Goal: Task Accomplishment & Management: Manage account settings

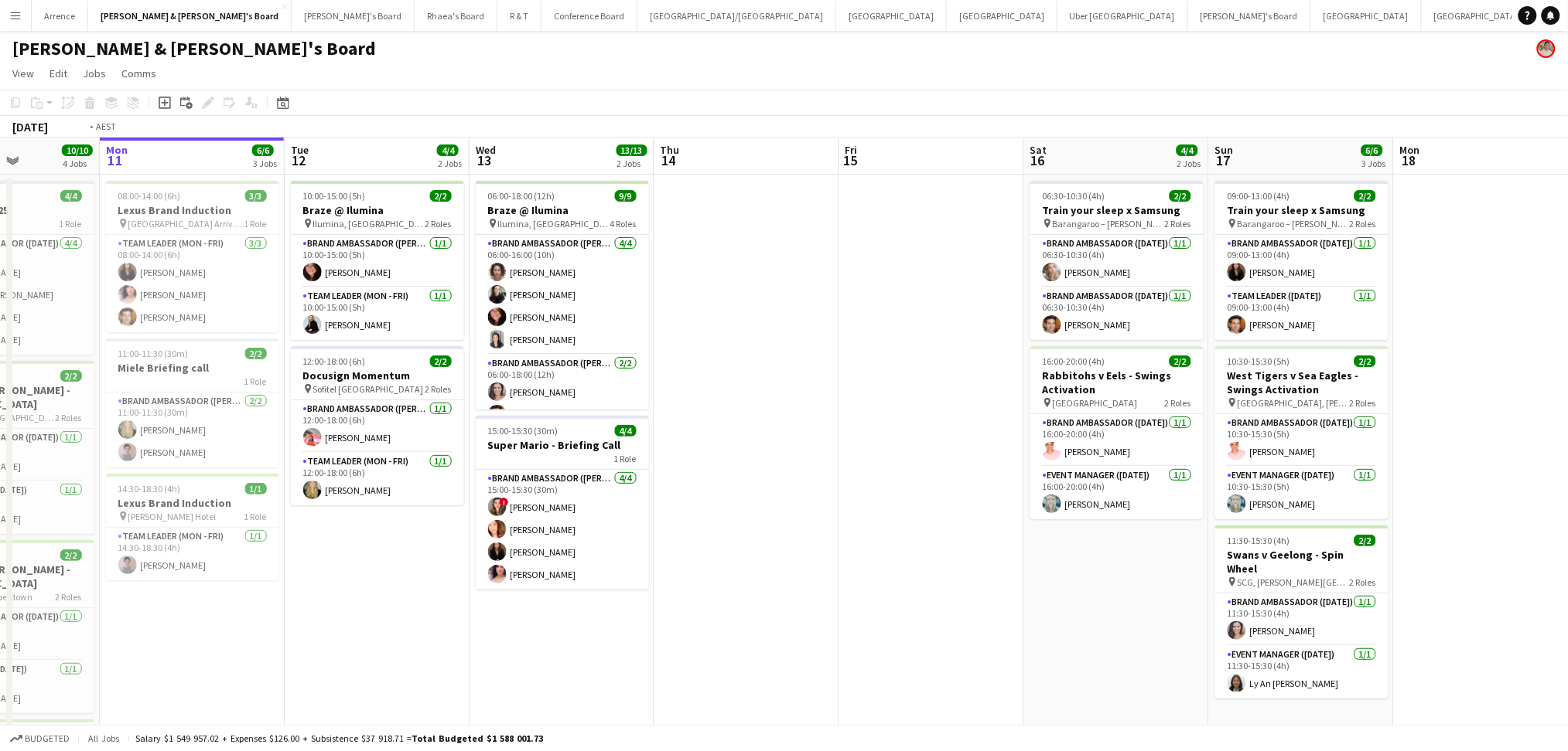
drag, startPoint x: 1204, startPoint y: 544, endPoint x: 394, endPoint y: 531, distance: 810.1
click at [394, 531] on app-calendar-viewport "Fri 8 9/9 3 Jobs Sat 9 7/7 3 Jobs Sun 10 10/10 4 Jobs Mon 11 6/6 3 Jobs Tue 12 …" at bounding box center [784, 533] width 1568 height 790
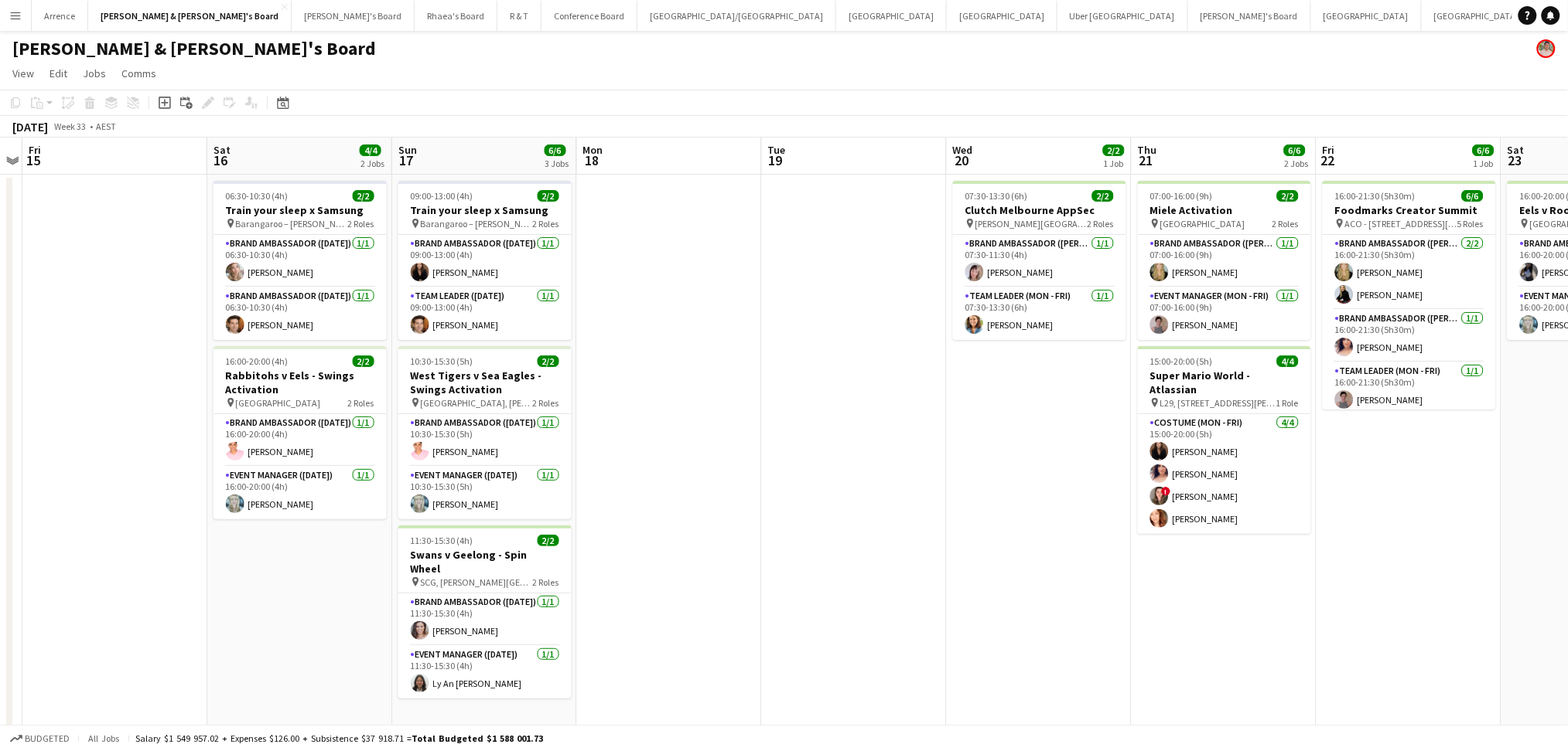
drag, startPoint x: 1228, startPoint y: 525, endPoint x: 799, endPoint y: 525, distance: 429.0
click at [799, 525] on app-calendar-viewport "Tue 12 4/4 2 Jobs Wed 13 13/13 2 Jobs Thu 14 Fri 15 Sat 16 4/4 2 Jobs Sun 17 6/…" at bounding box center [784, 533] width 1568 height 790
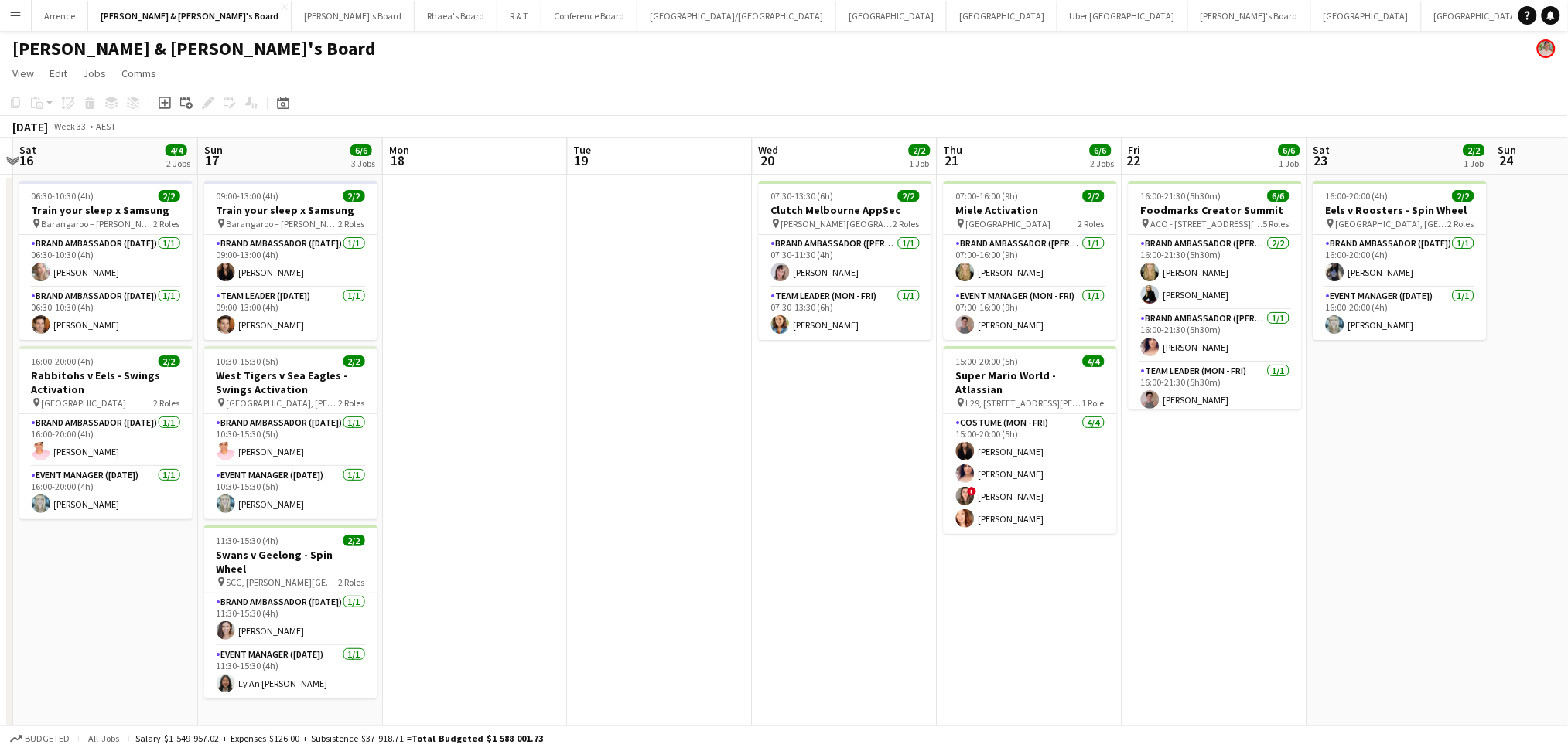
drag, startPoint x: 1015, startPoint y: 529, endPoint x: 817, endPoint y: 526, distance: 198.0
click at [817, 526] on app-calendar-viewport "Wed 13 13/13 2 Jobs Thu 14 Fri 15 Sat 16 4/4 2 Jobs Sun 17 6/6 3 Jobs Mon 18 Tu…" at bounding box center [784, 533] width 1568 height 790
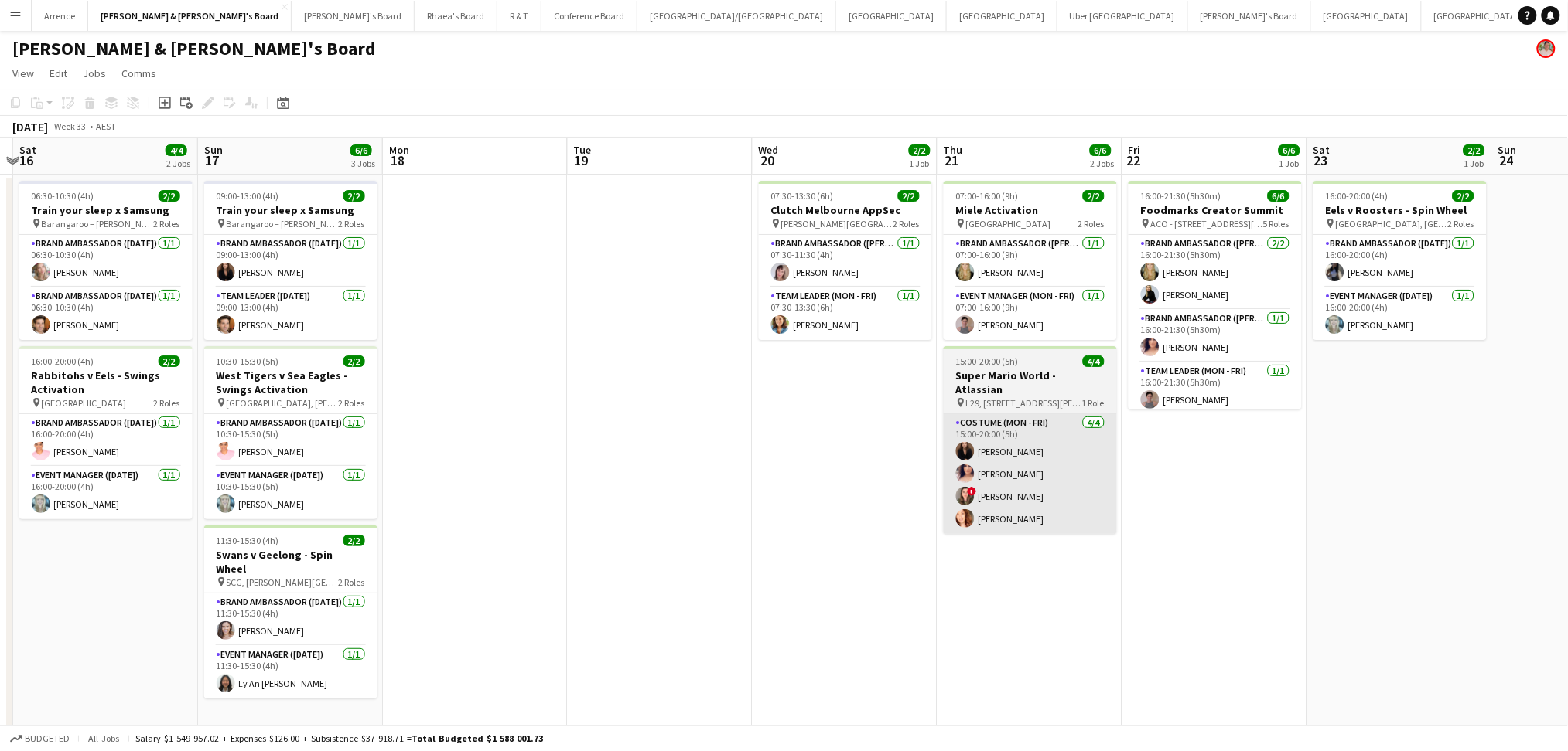
scroll to position [0, 544]
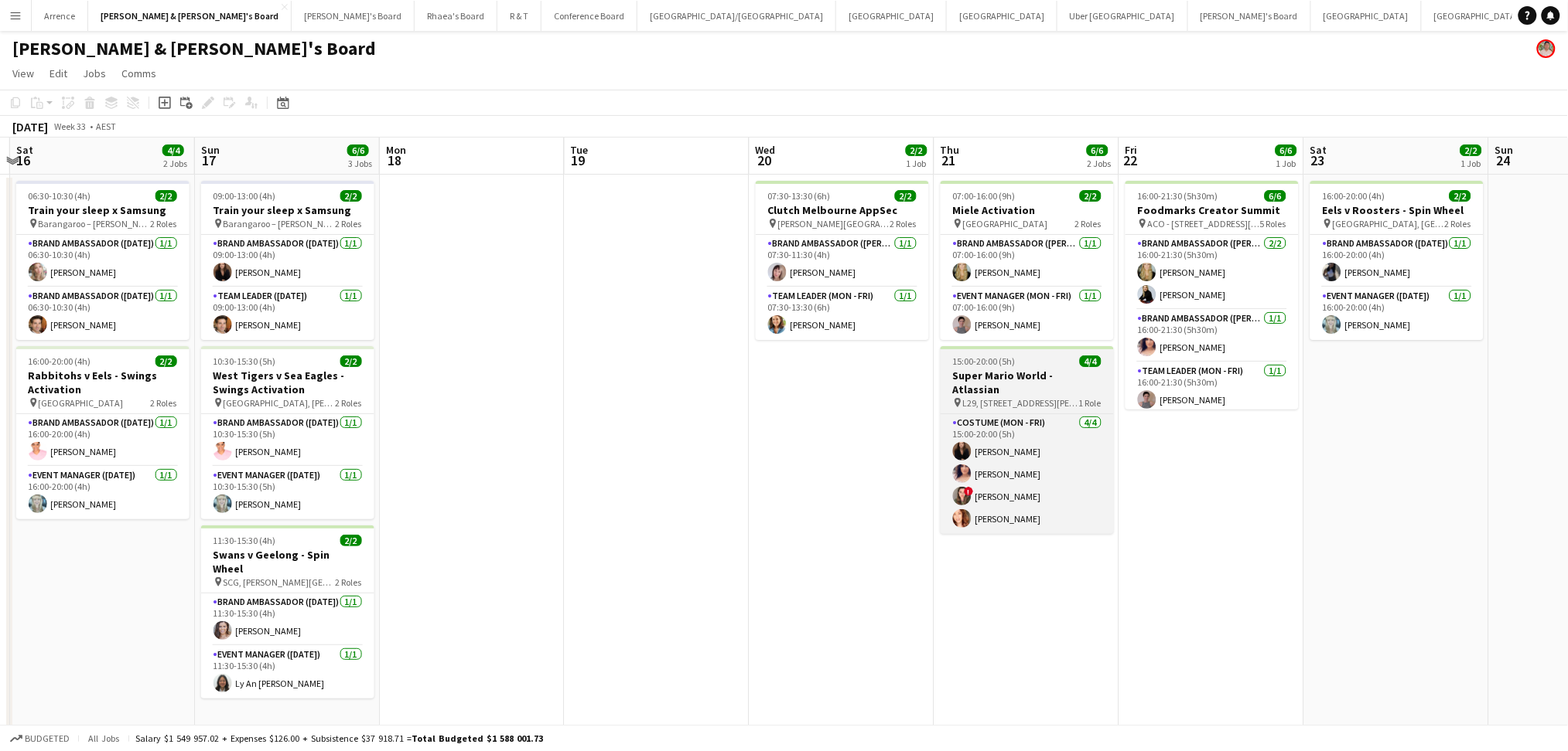
click at [1045, 373] on h3 "Super Mario World - Atlassian" at bounding box center [1027, 382] width 173 height 28
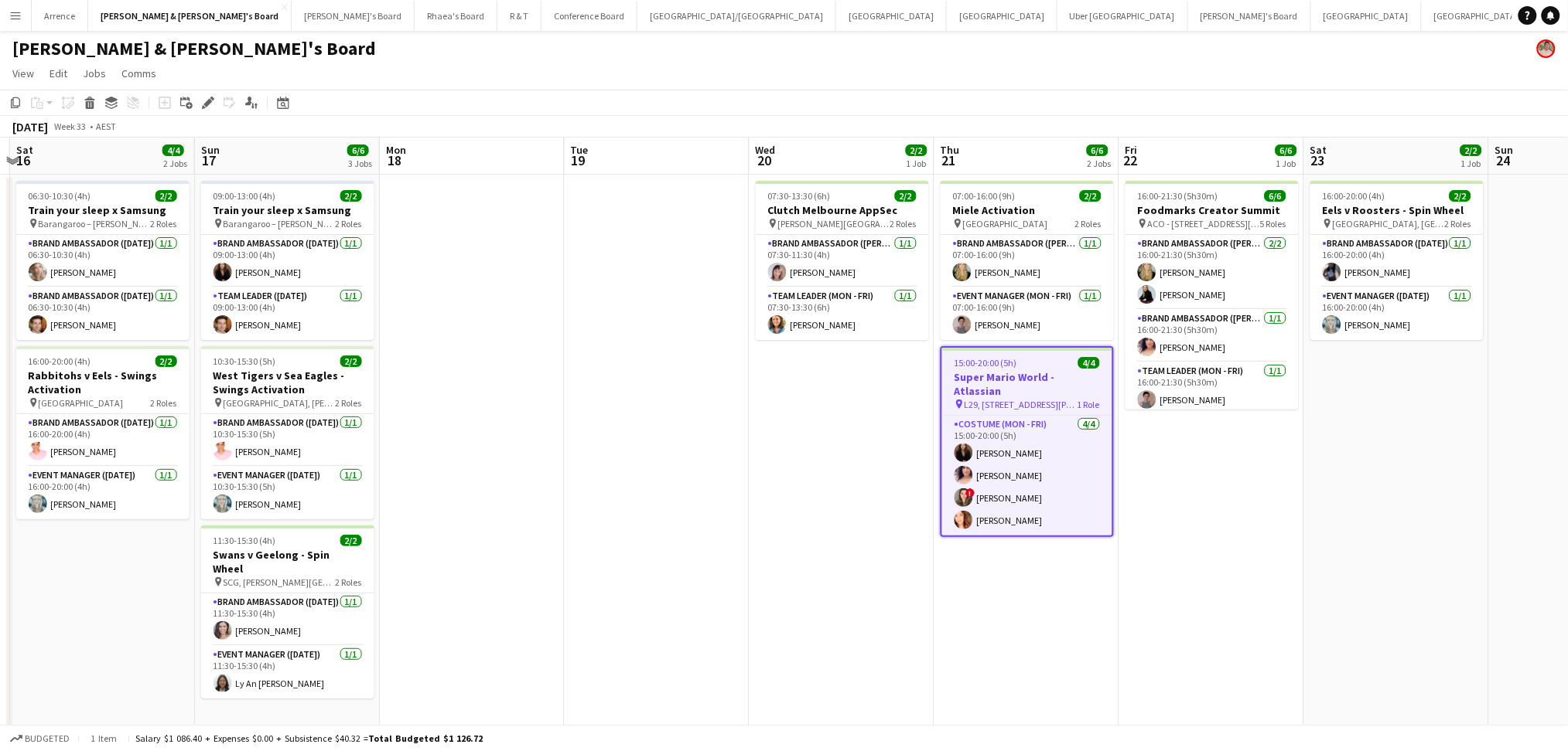
click at [1045, 373] on h3 "Super Mario World - Atlassian" at bounding box center [1027, 384] width 170 height 28
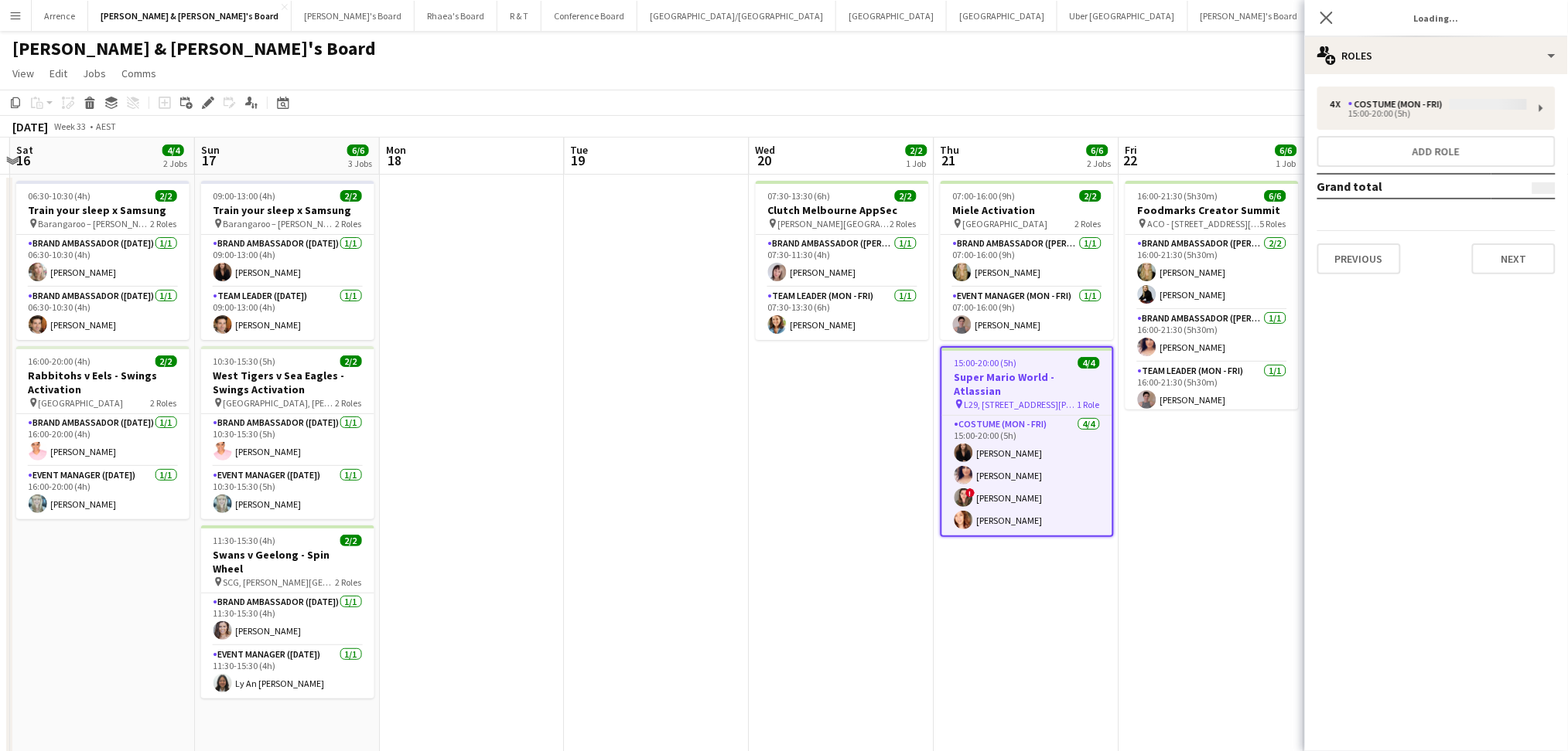
type input "**********"
click at [1506, 244] on button "Next" at bounding box center [1514, 259] width 84 height 31
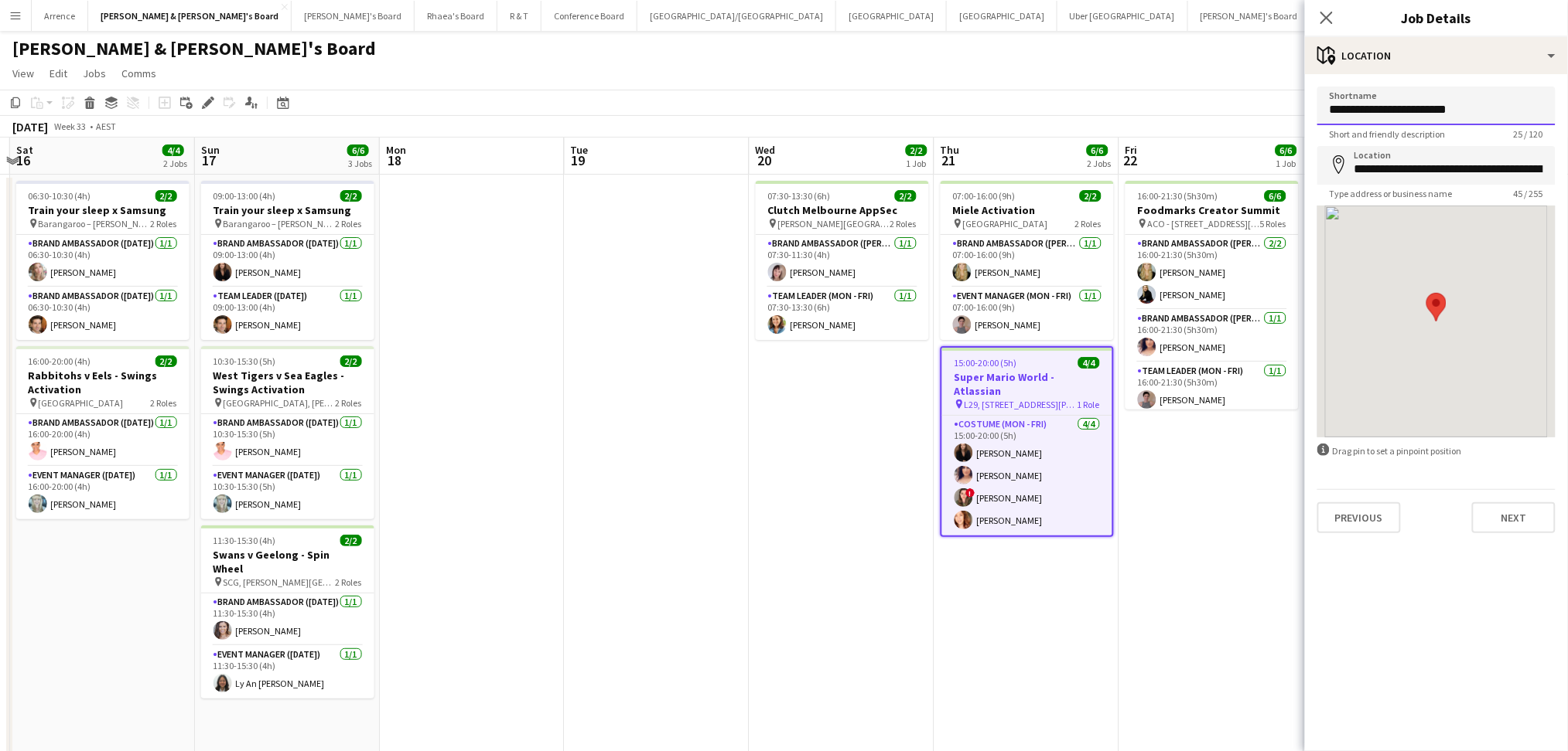
click at [1430, 109] on input "**********" at bounding box center [1436, 105] width 238 height 38
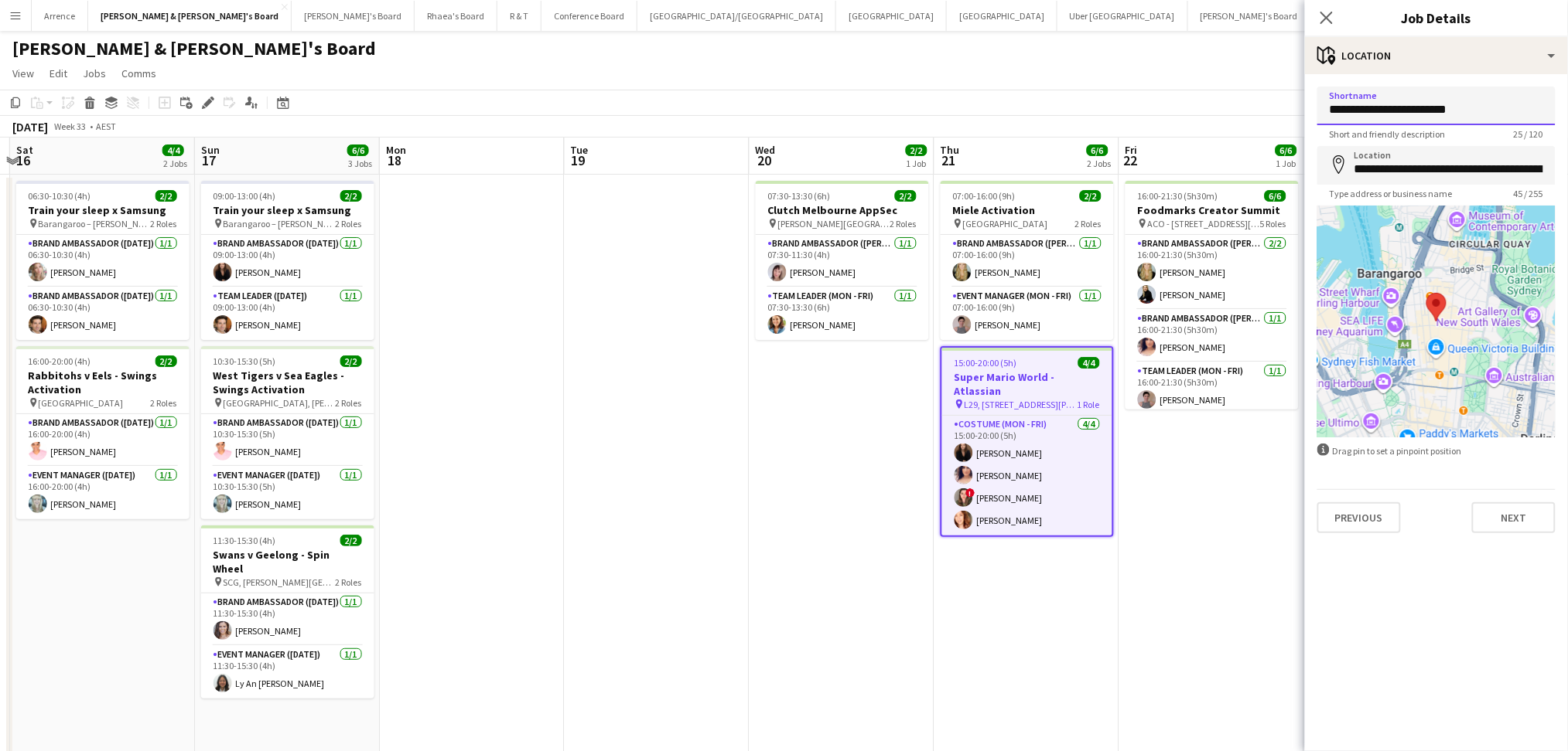
click at [1430, 109] on input "**********" at bounding box center [1436, 105] width 238 height 38
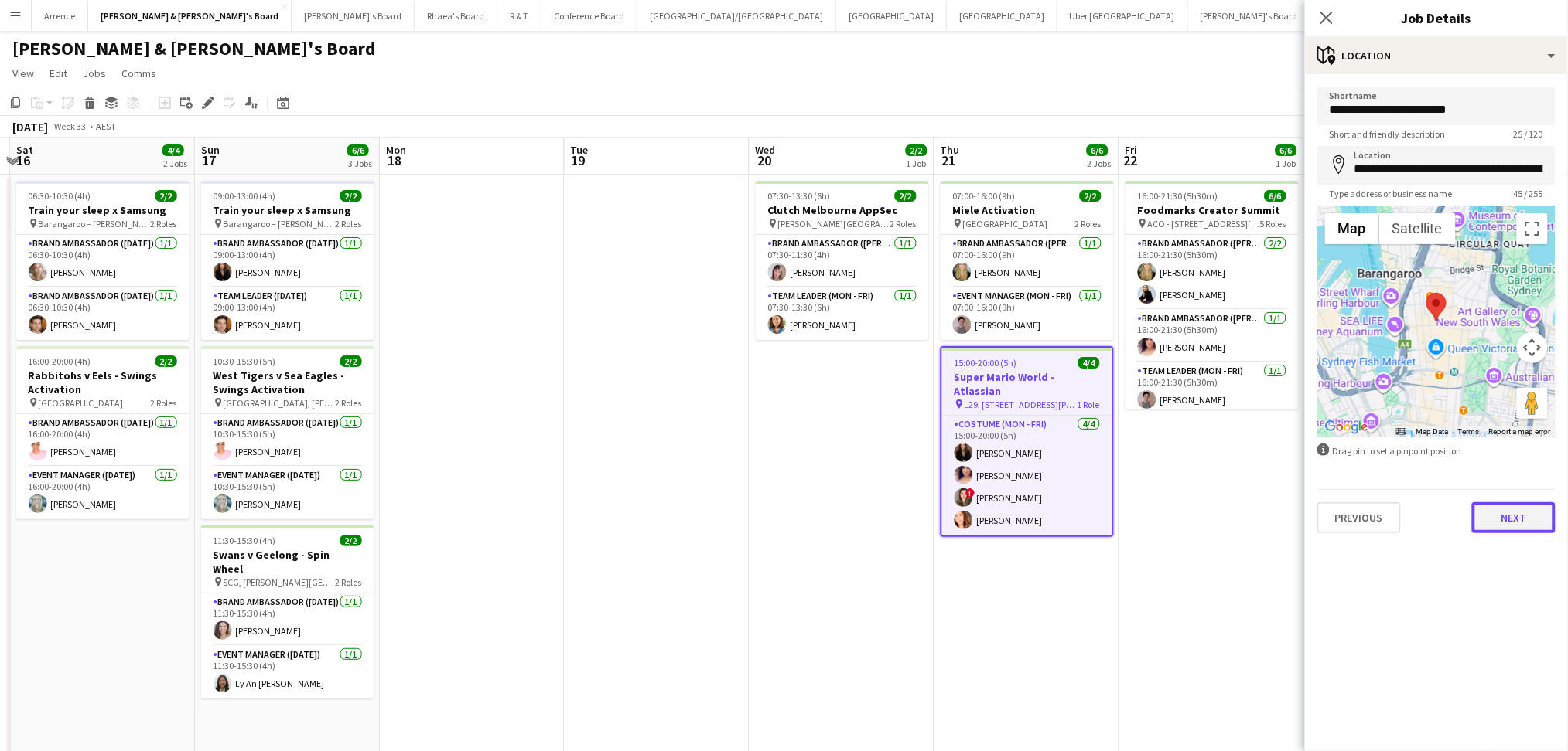
click at [1507, 518] on button "Next" at bounding box center [1514, 517] width 84 height 31
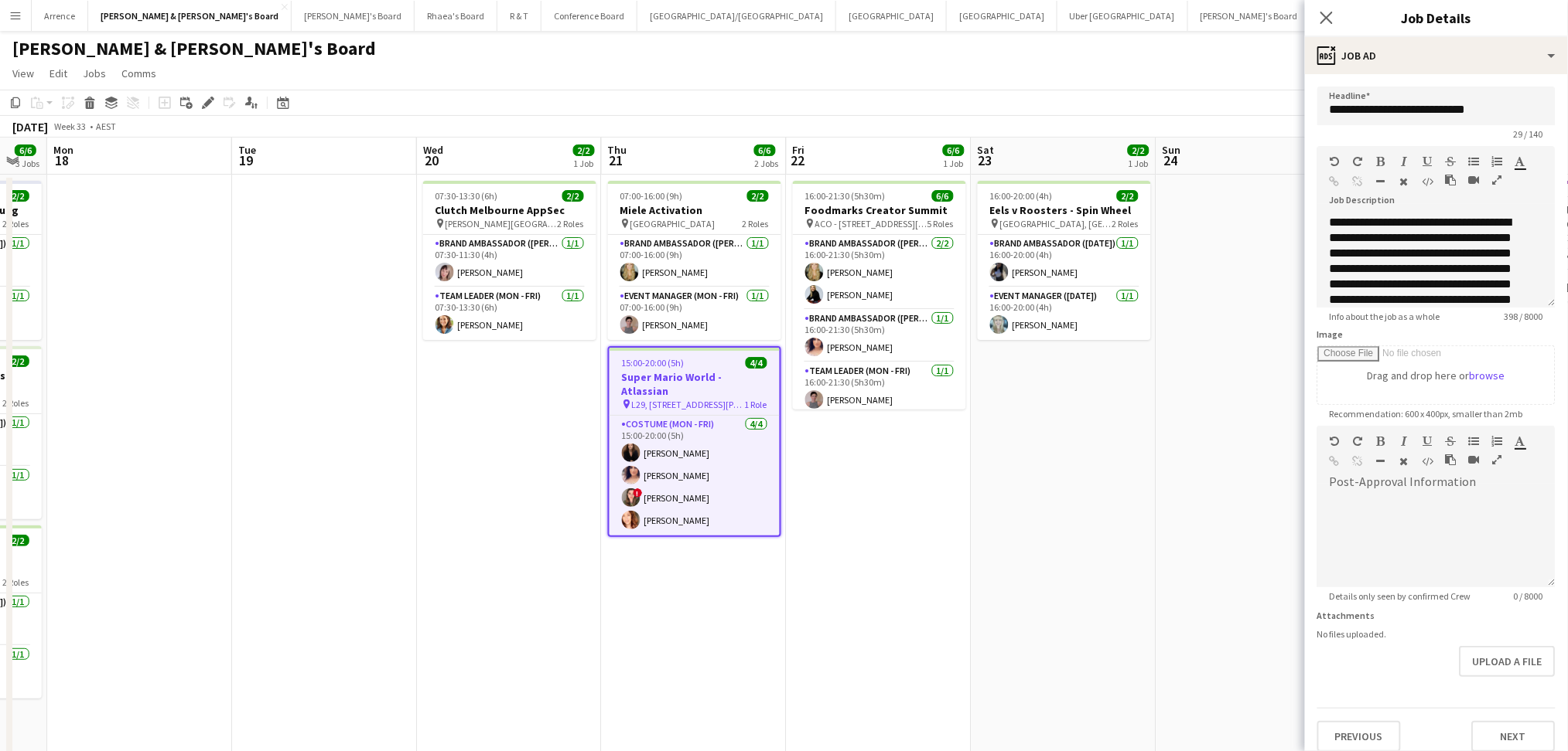
drag, startPoint x: 1256, startPoint y: 590, endPoint x: 924, endPoint y: 575, distance: 332.3
click at [922, 591] on app-calendar-viewport "Fri 15 Sat 16 4/4 2 Jobs Sun 17 6/6 3 Jobs Mon 18 Tue 19 Wed 20 2/2 1 Job Thu 2…" at bounding box center [784, 533] width 1568 height 790
click at [1422, 92] on input "**********" at bounding box center [1436, 105] width 238 height 38
click at [1401, 106] on input "**********" at bounding box center [1436, 105] width 238 height 38
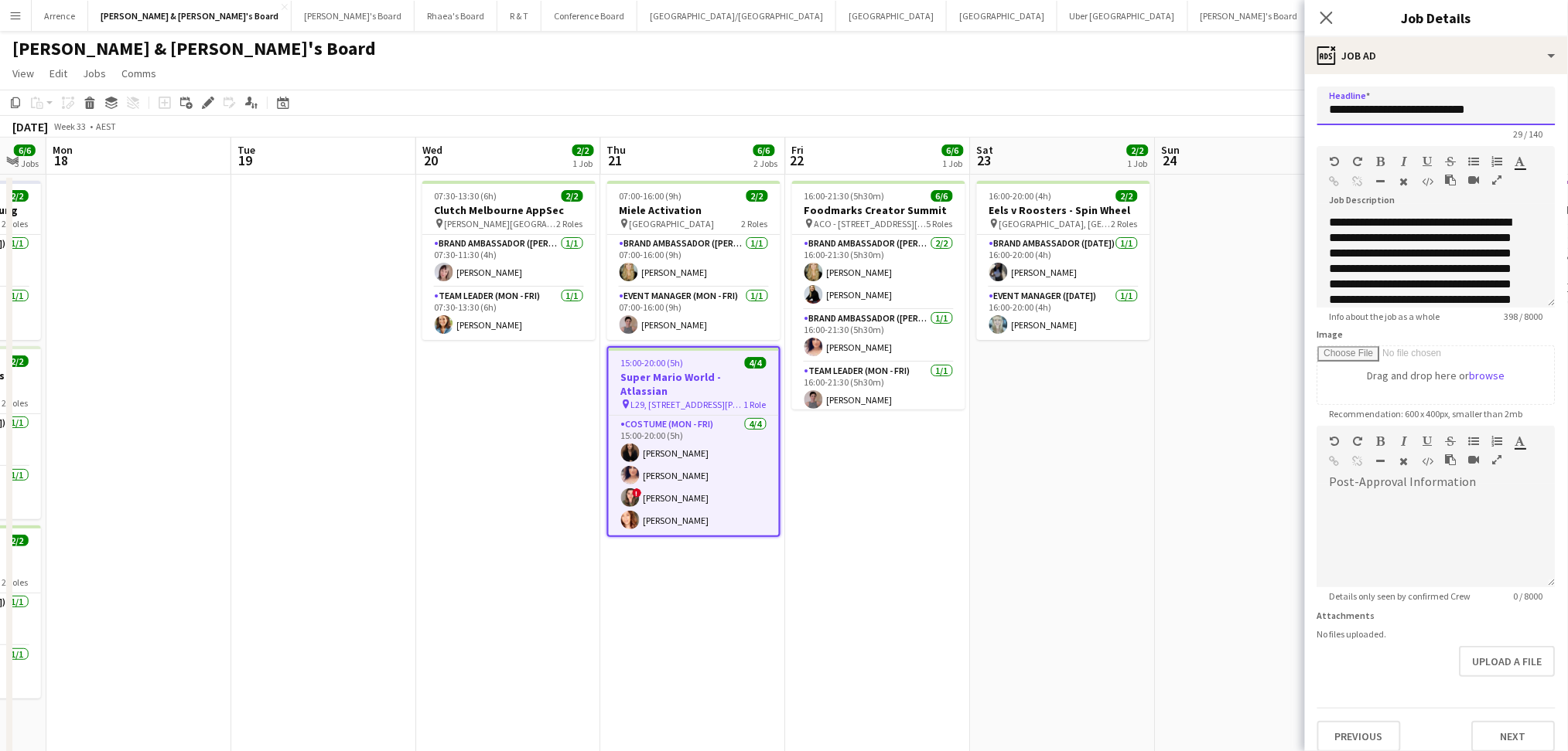
click at [1401, 106] on input "**********" at bounding box center [1436, 105] width 238 height 38
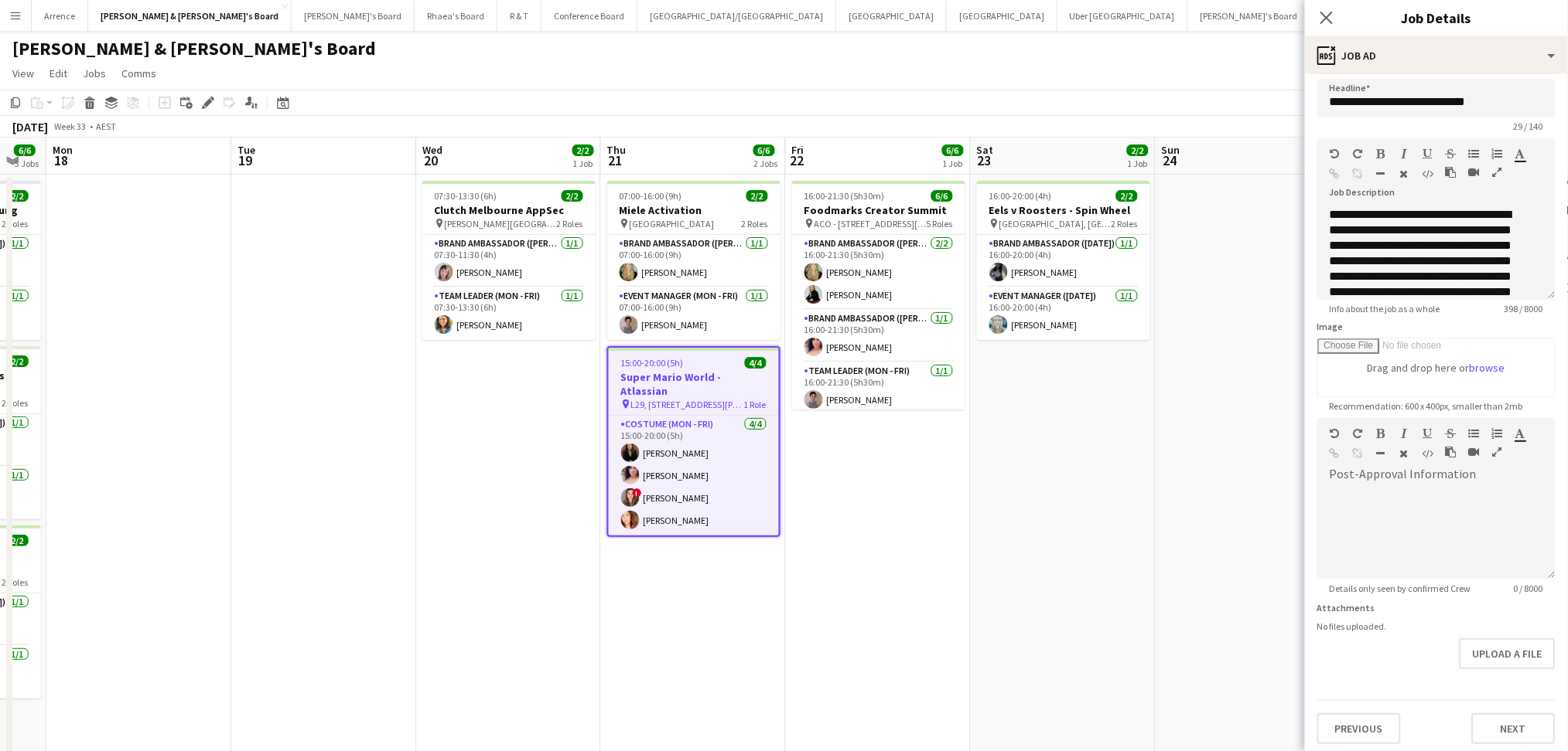
scroll to position [9, 0]
click at [1493, 723] on button "Next" at bounding box center [1514, 727] width 84 height 31
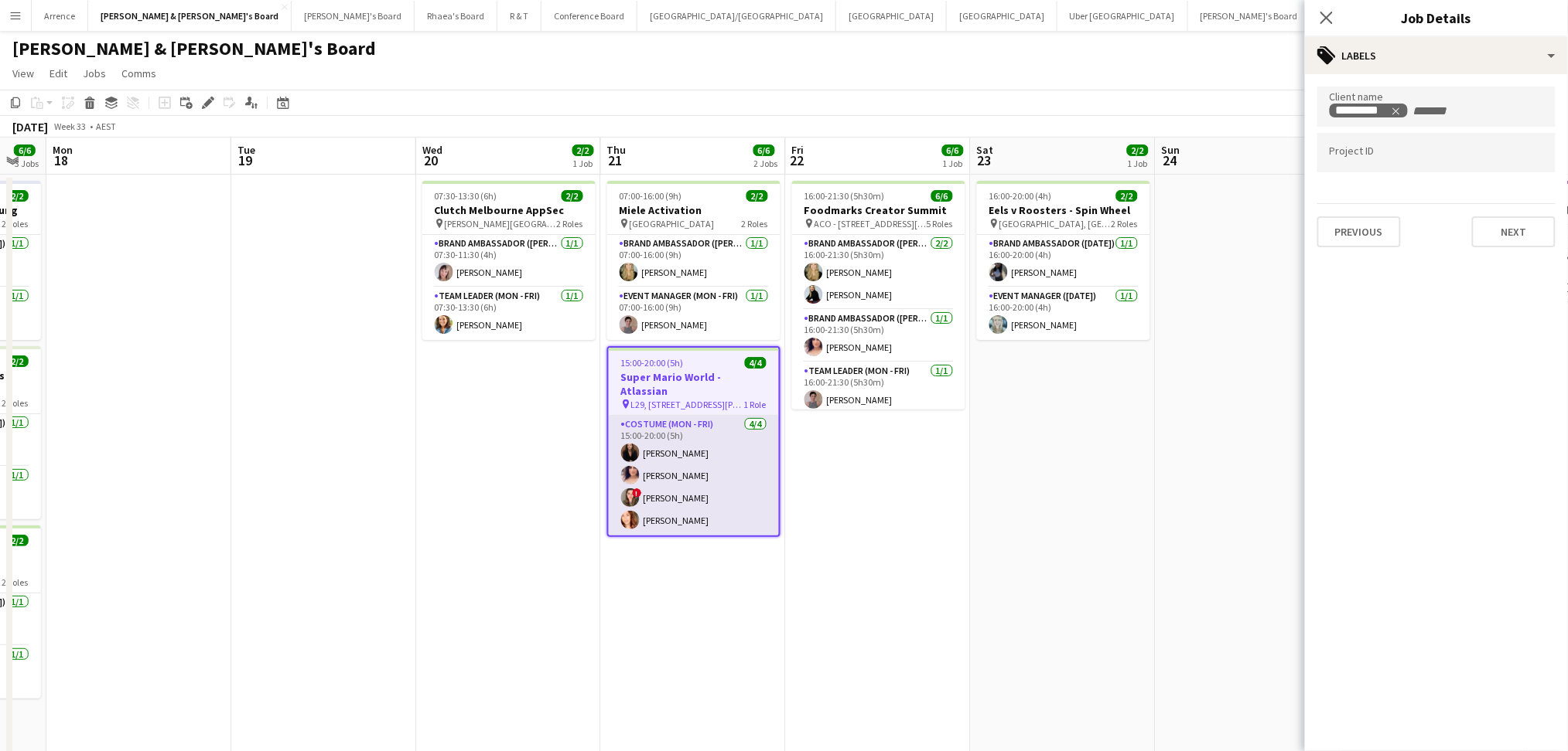
drag, startPoint x: 640, startPoint y: 428, endPoint x: 629, endPoint y: 443, distance: 18.6
click at [640, 428] on app-card-role "Costume (Mon - Fri) [DATE] 15:00-20:00 (5h) [PERSON_NAME] [PERSON_NAME] ! [PERS…" at bounding box center [693, 476] width 170 height 120
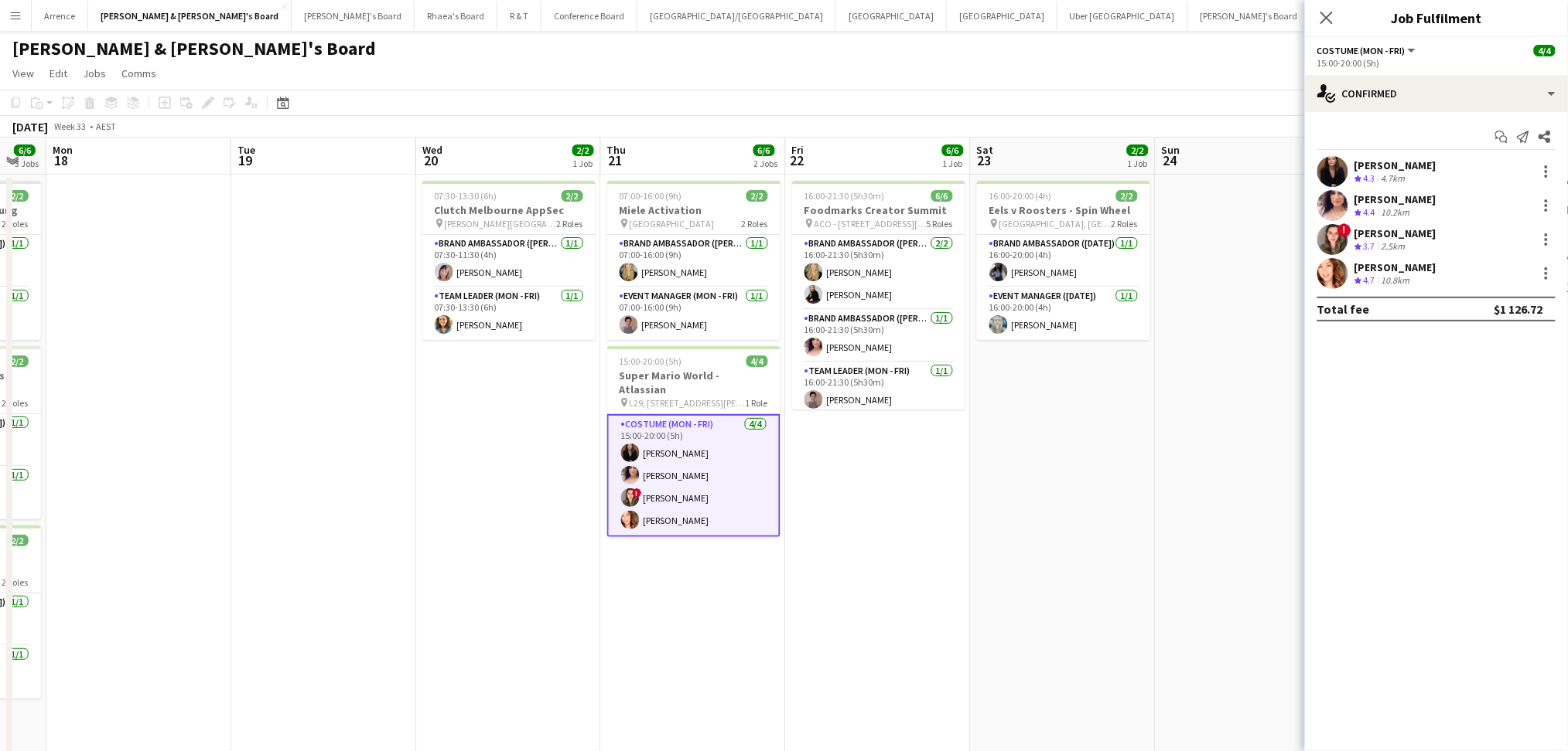
click at [1374, 167] on div "[PERSON_NAME]" at bounding box center [1395, 165] width 82 height 14
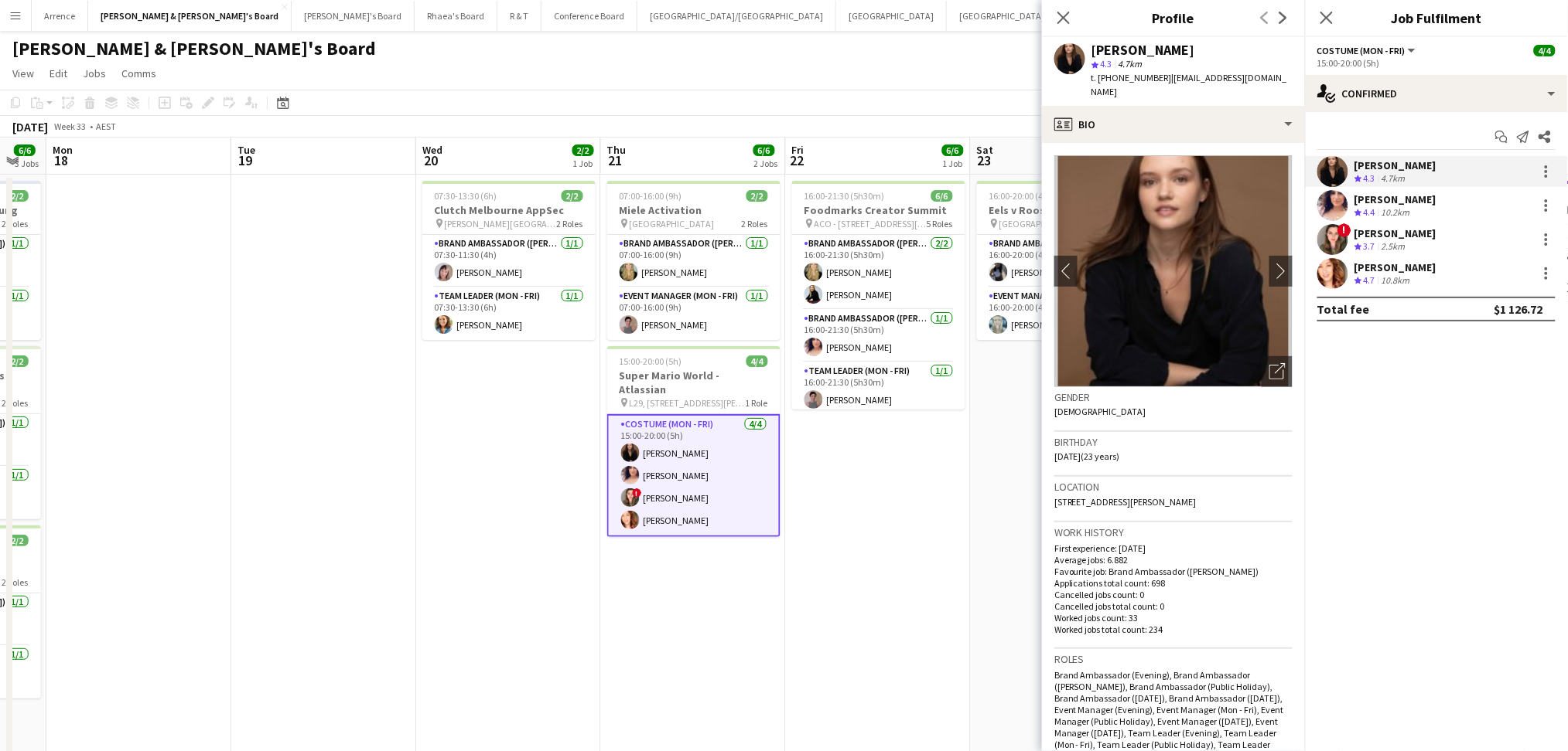
copy div "[PERSON_NAME]"
drag, startPoint x: 1092, startPoint y: 48, endPoint x: 1196, endPoint y: 50, distance: 104.0
click at [1191, 44] on div "[PERSON_NAME]" at bounding box center [1191, 50] width 201 height 14
drag, startPoint x: 1114, startPoint y: 76, endPoint x: 1154, endPoint y: 74, distance: 40.0
click at [1154, 74] on span "t. [PHONE_NUMBER]" at bounding box center [1131, 78] width 80 height 12
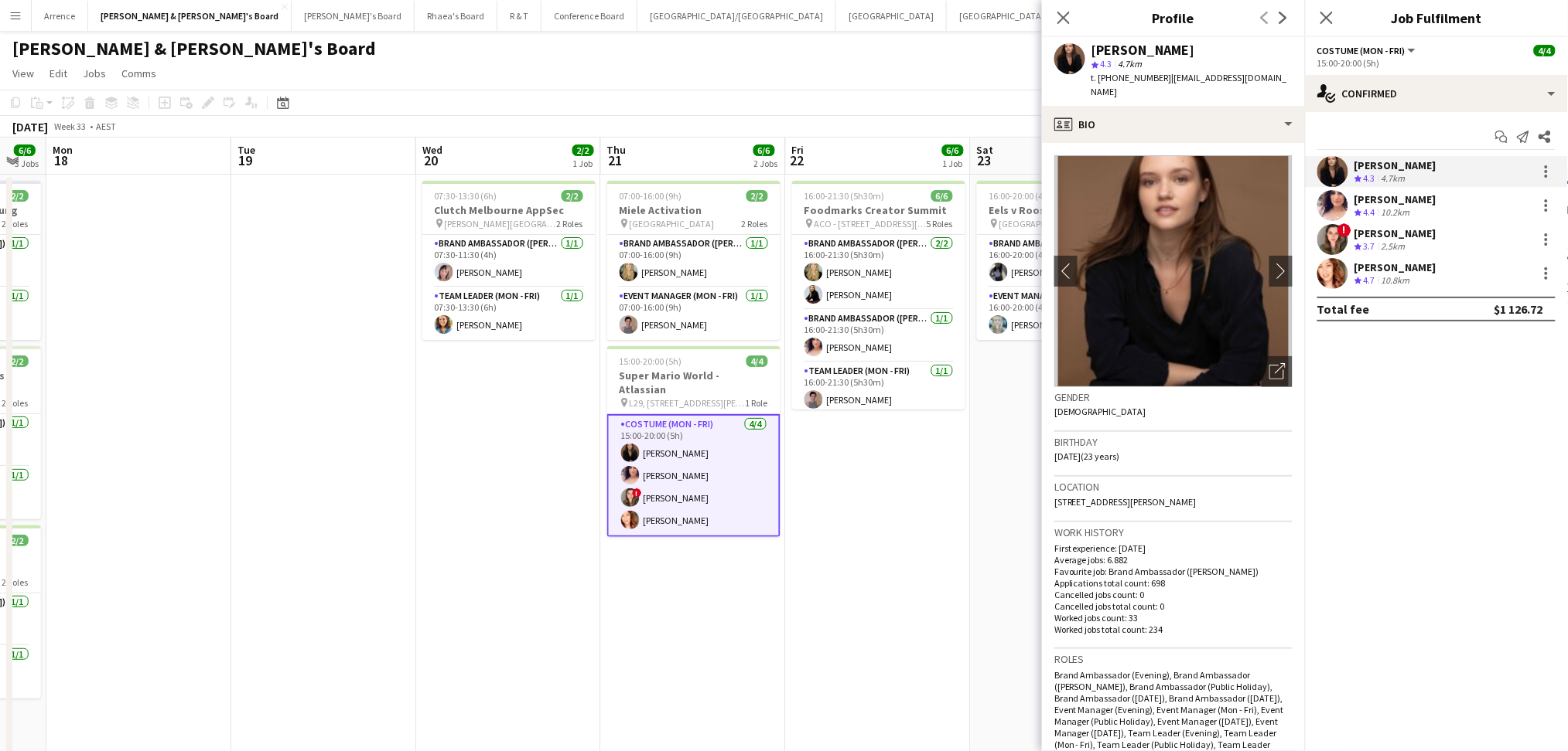
copy span "432609985"
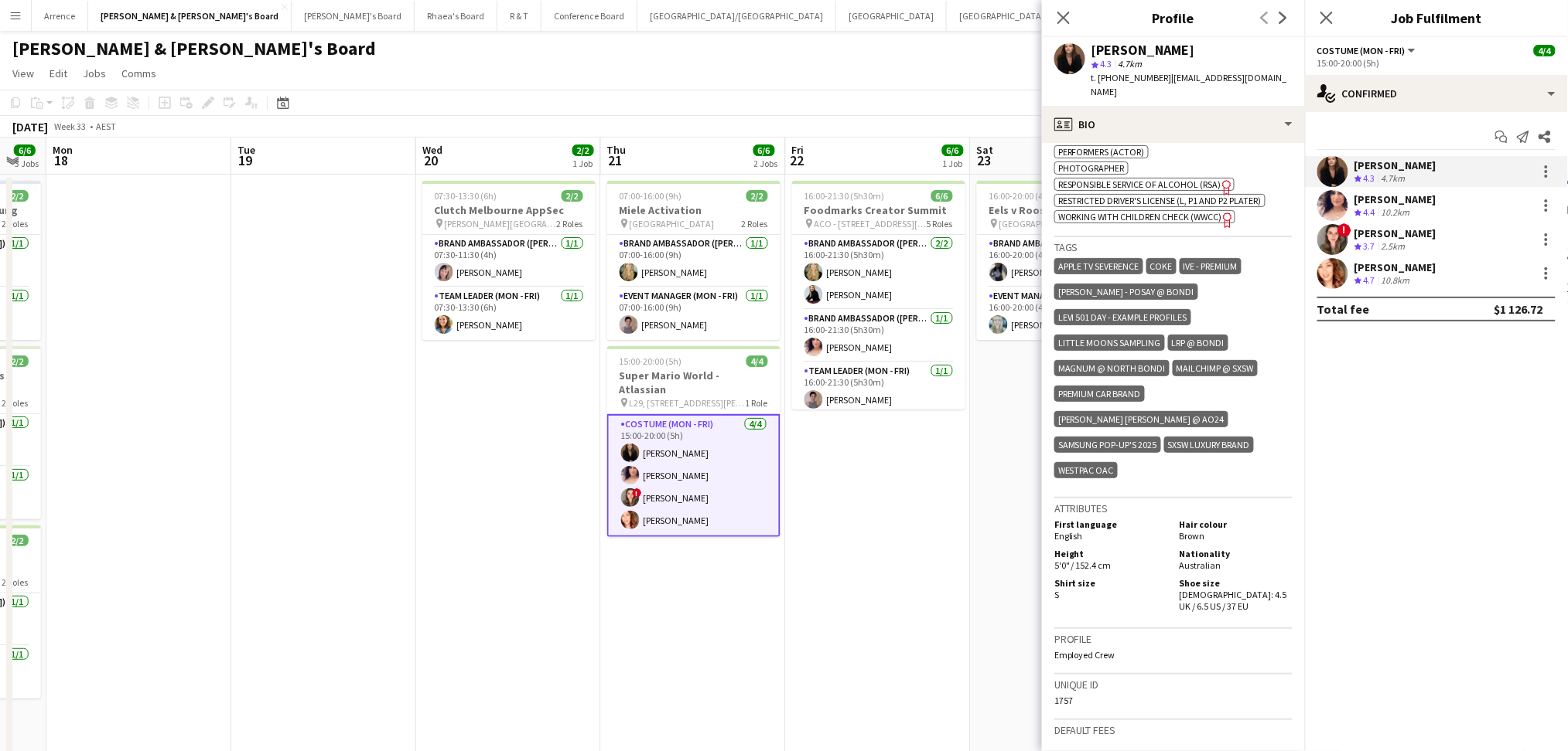
scroll to position [721, 0]
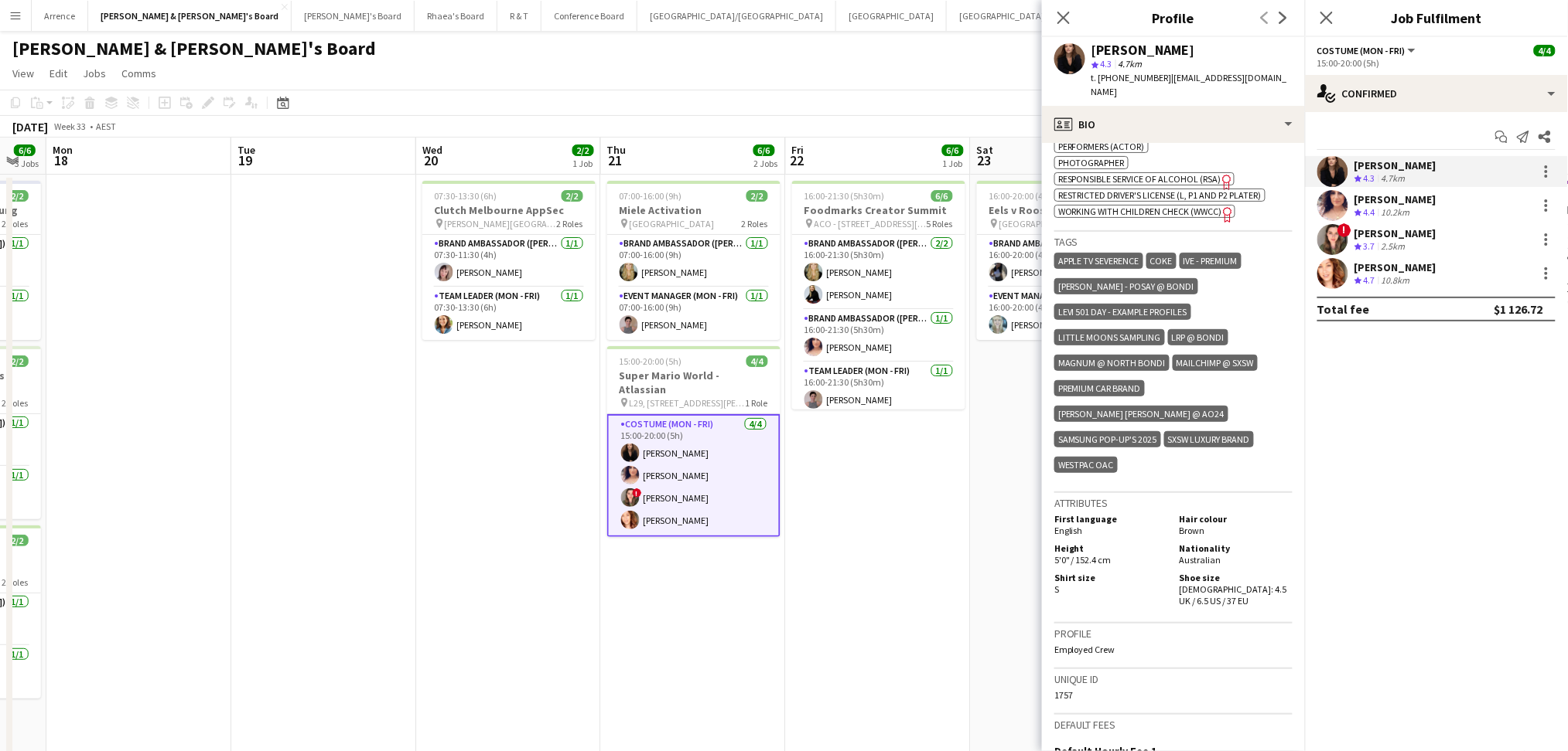
click at [1400, 206] on div "10.2km" at bounding box center [1395, 212] width 35 height 13
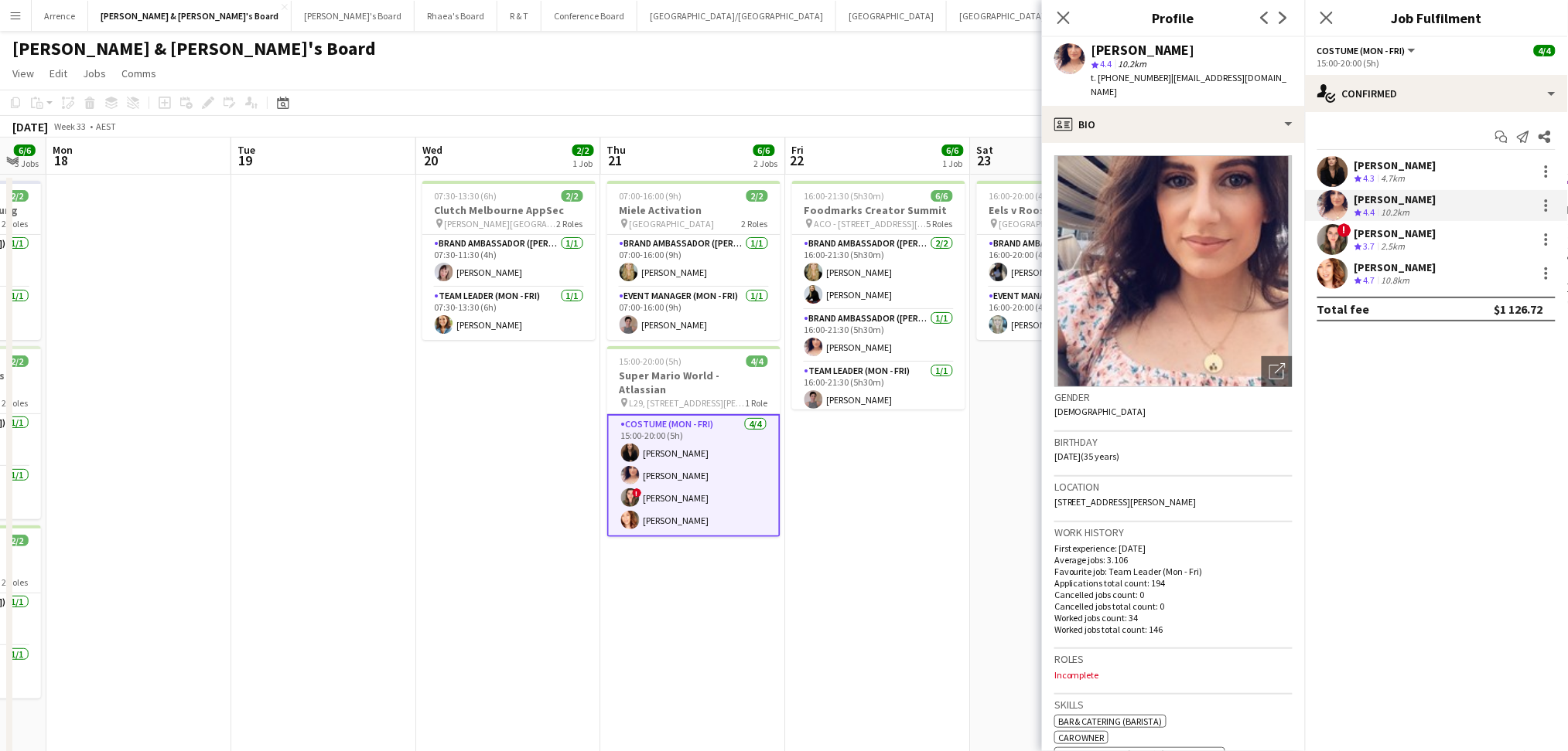
copy div "[PERSON_NAME]"
drag, startPoint x: 1092, startPoint y: 52, endPoint x: 1209, endPoint y: 48, distance: 117.1
click at [1209, 48] on div "[PERSON_NAME]" at bounding box center [1191, 50] width 201 height 14
drag, startPoint x: 1114, startPoint y: 80, endPoint x: 1152, endPoint y: 75, distance: 38.3
click at [1152, 75] on span "t. [PHONE_NUMBER]" at bounding box center [1131, 78] width 80 height 12
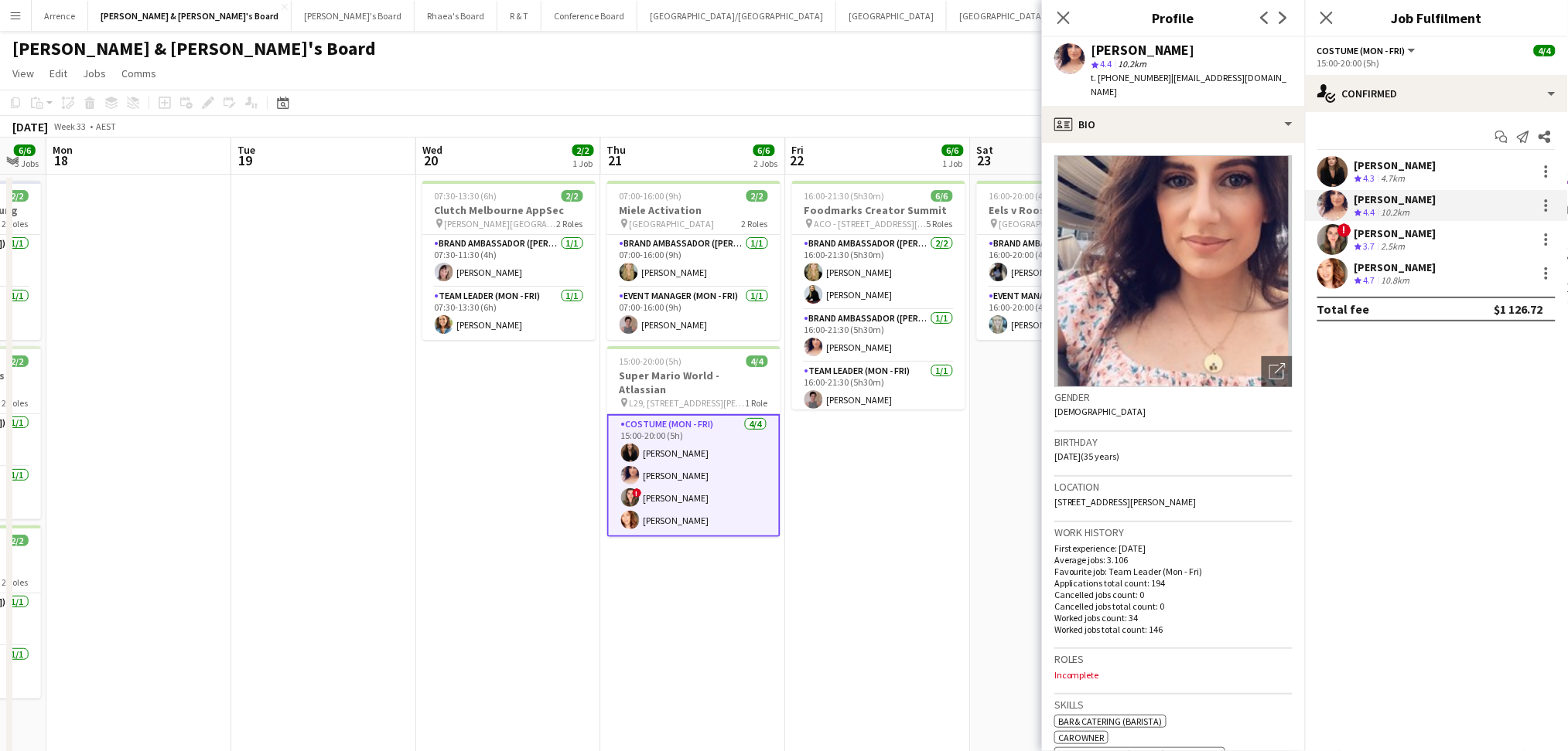
copy span "451144584"
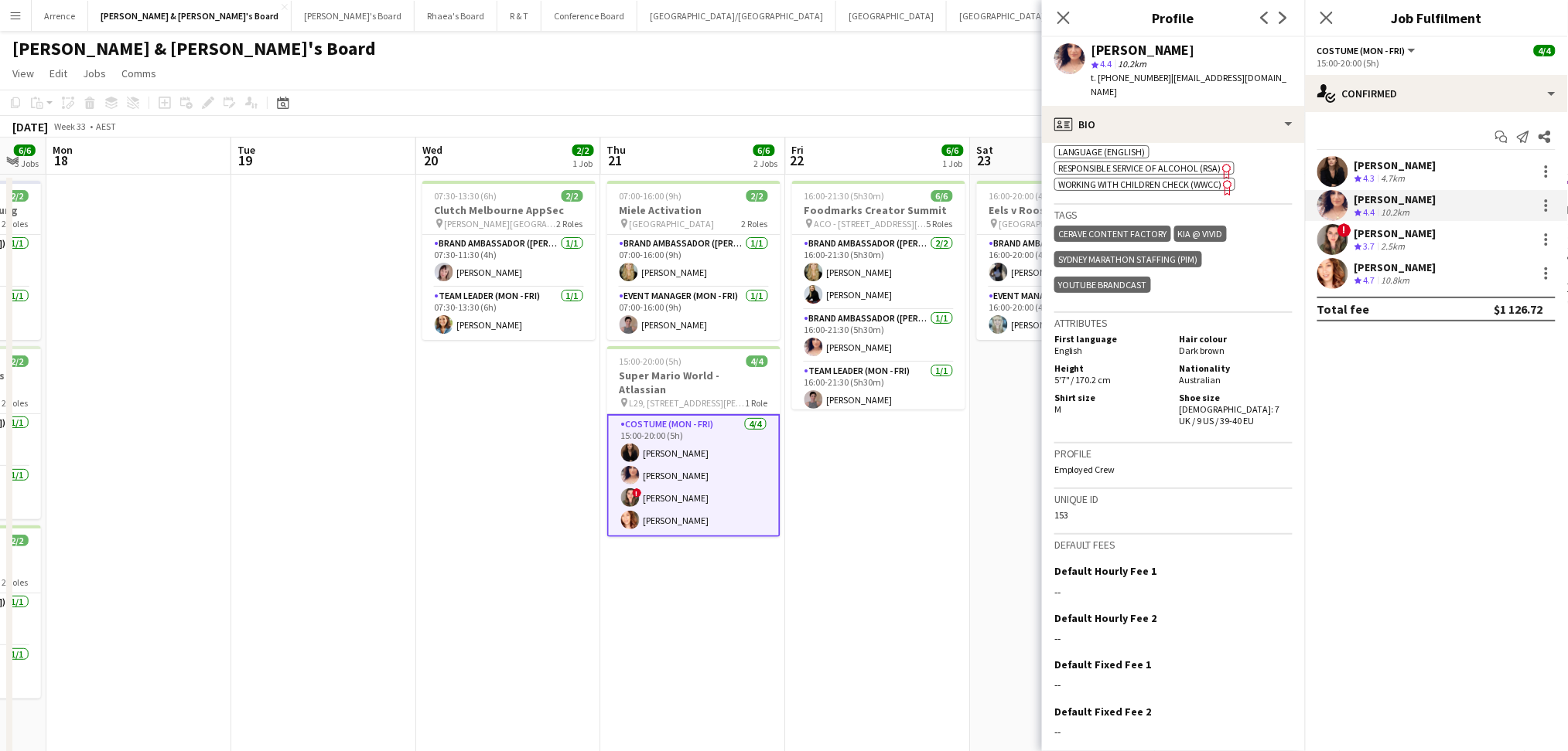
click at [1375, 245] on span "3.7" at bounding box center [1369, 246] width 12 height 12
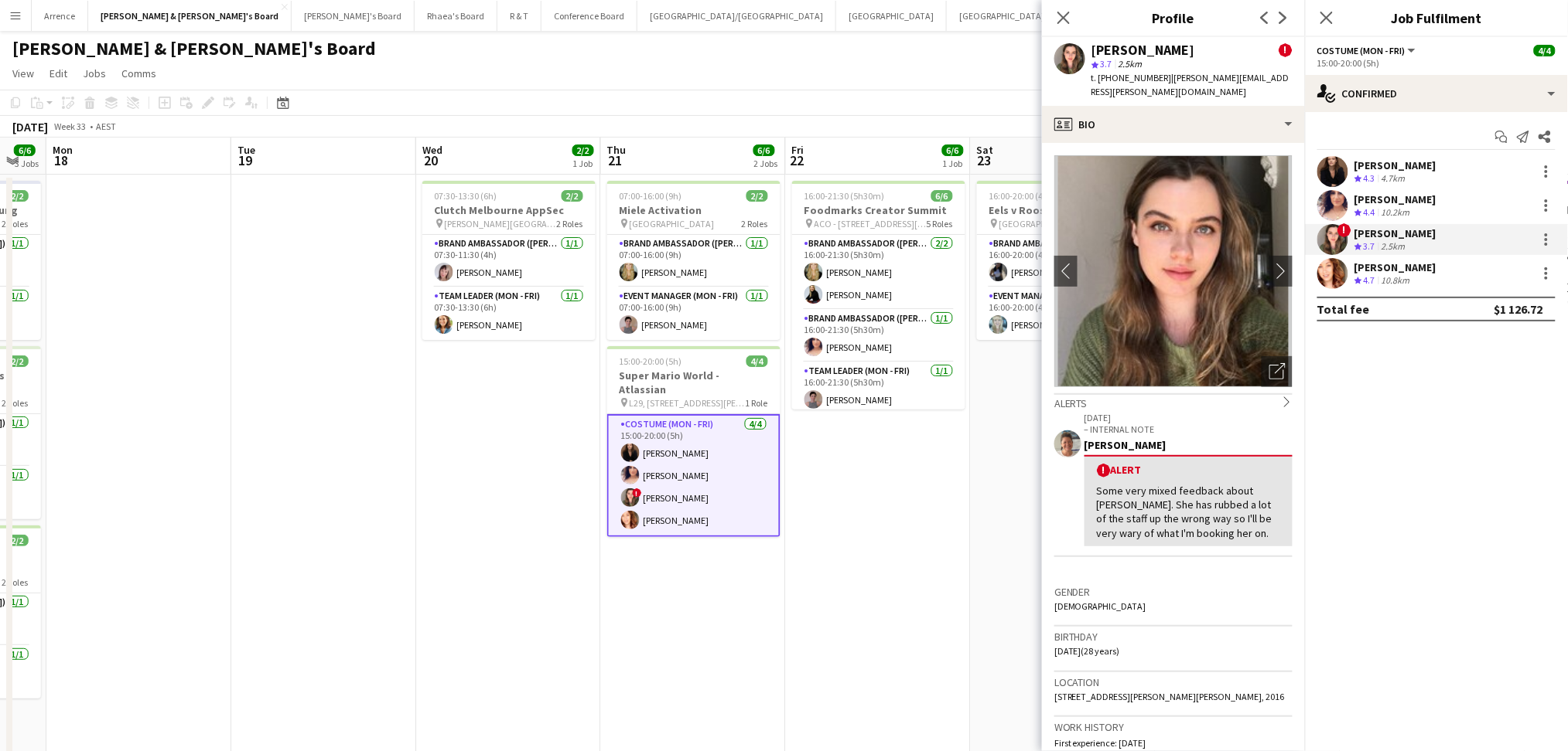
copy div "[PERSON_NAME]"
drag, startPoint x: 1093, startPoint y: 50, endPoint x: 1204, endPoint y: 50, distance: 111.0
click at [1204, 50] on div "[PERSON_NAME] !" at bounding box center [1191, 50] width 201 height 14
drag, startPoint x: 1114, startPoint y: 77, endPoint x: 1152, endPoint y: 76, distance: 38.0
click at [1152, 76] on span "t. [PHONE_NUMBER]" at bounding box center [1131, 78] width 80 height 12
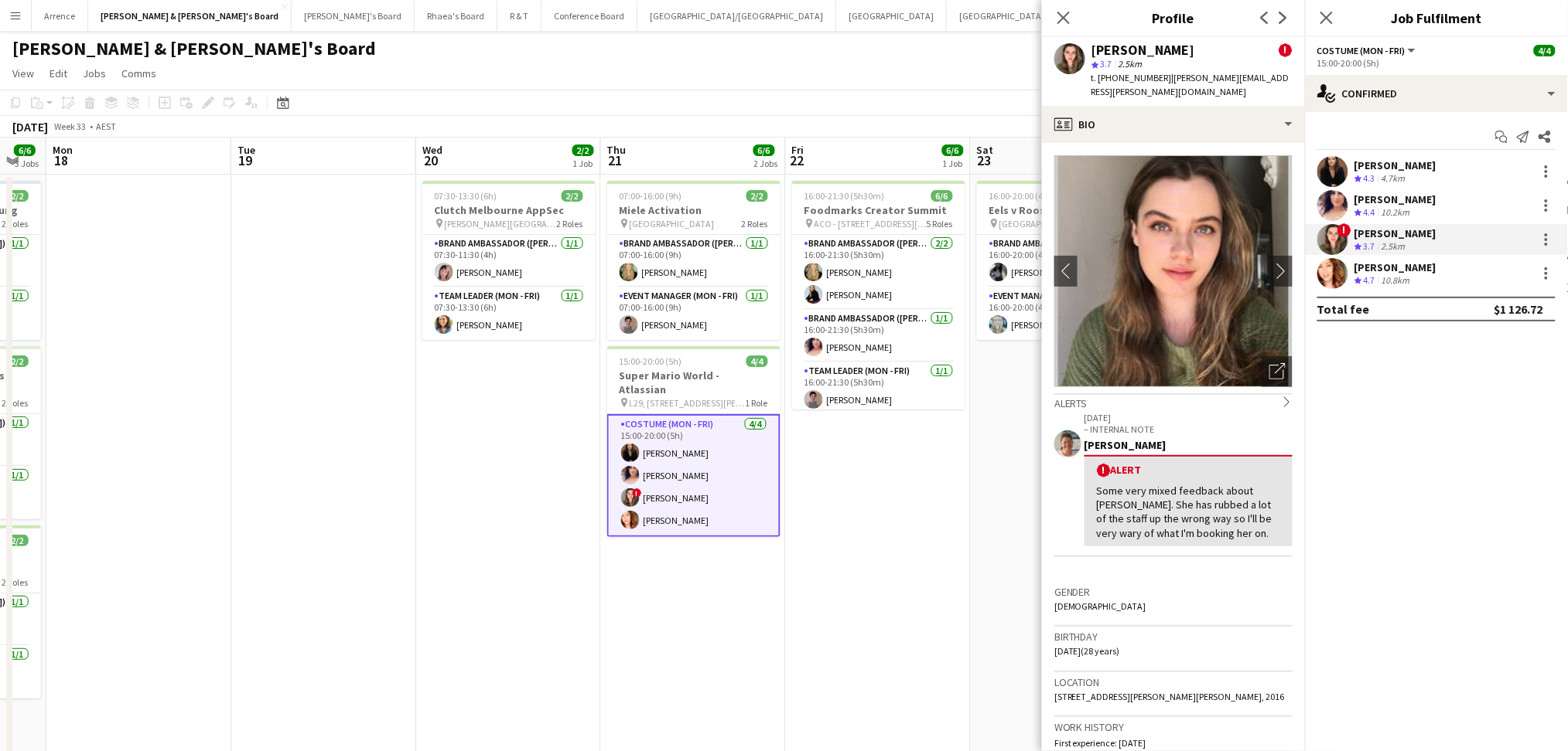
copy span "429402087"
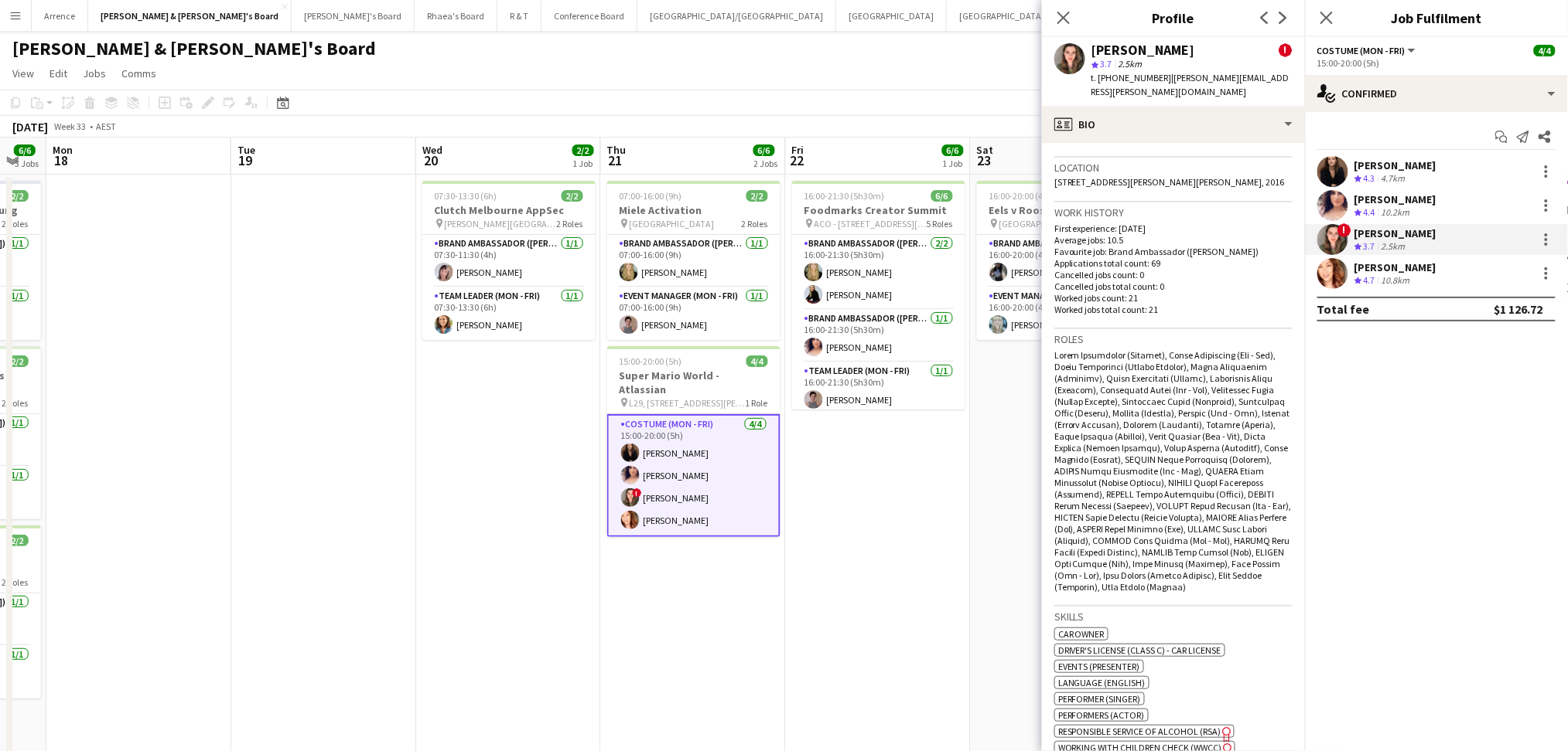
scroll to position [927, 0]
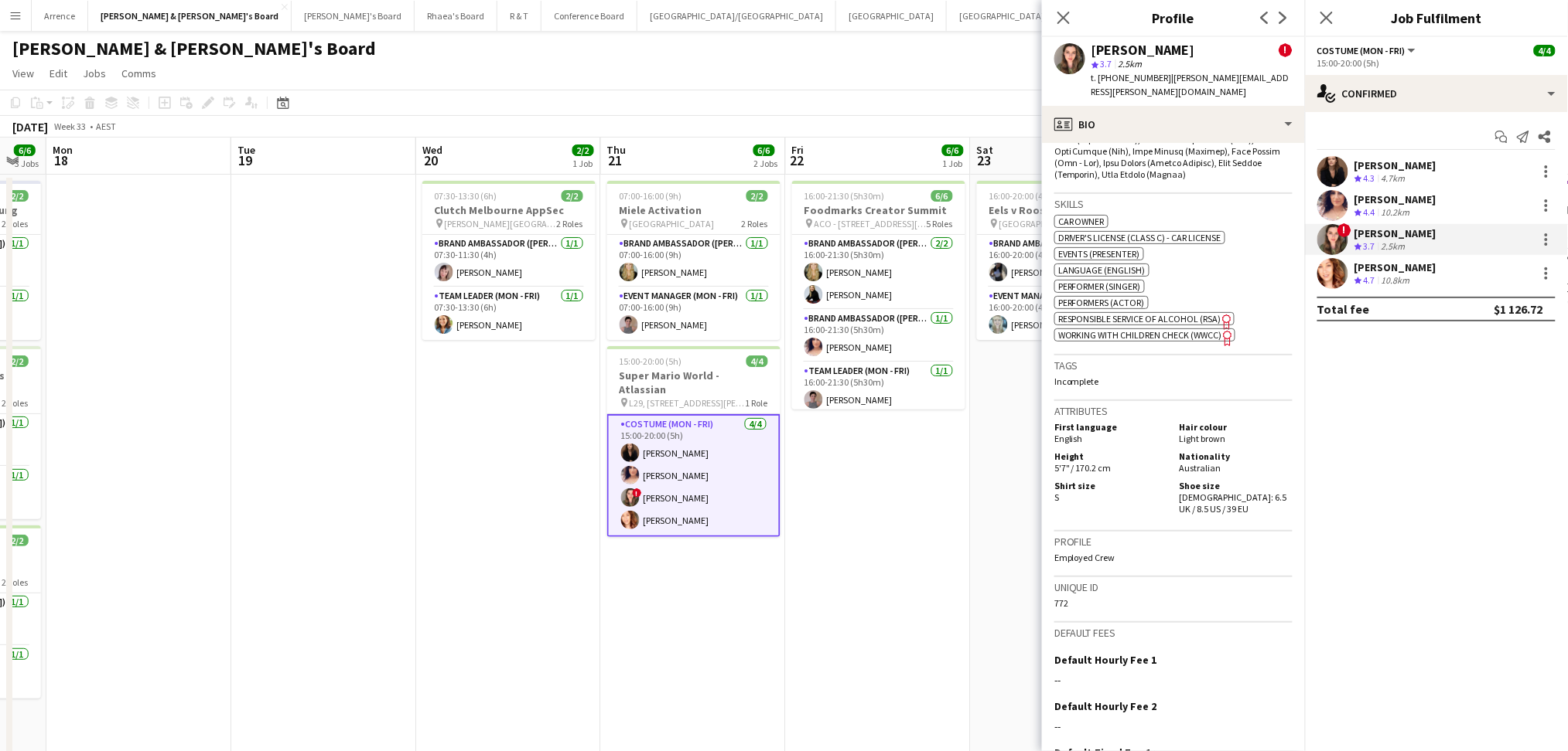
click at [1409, 275] on div "10.8km" at bounding box center [1395, 281] width 35 height 13
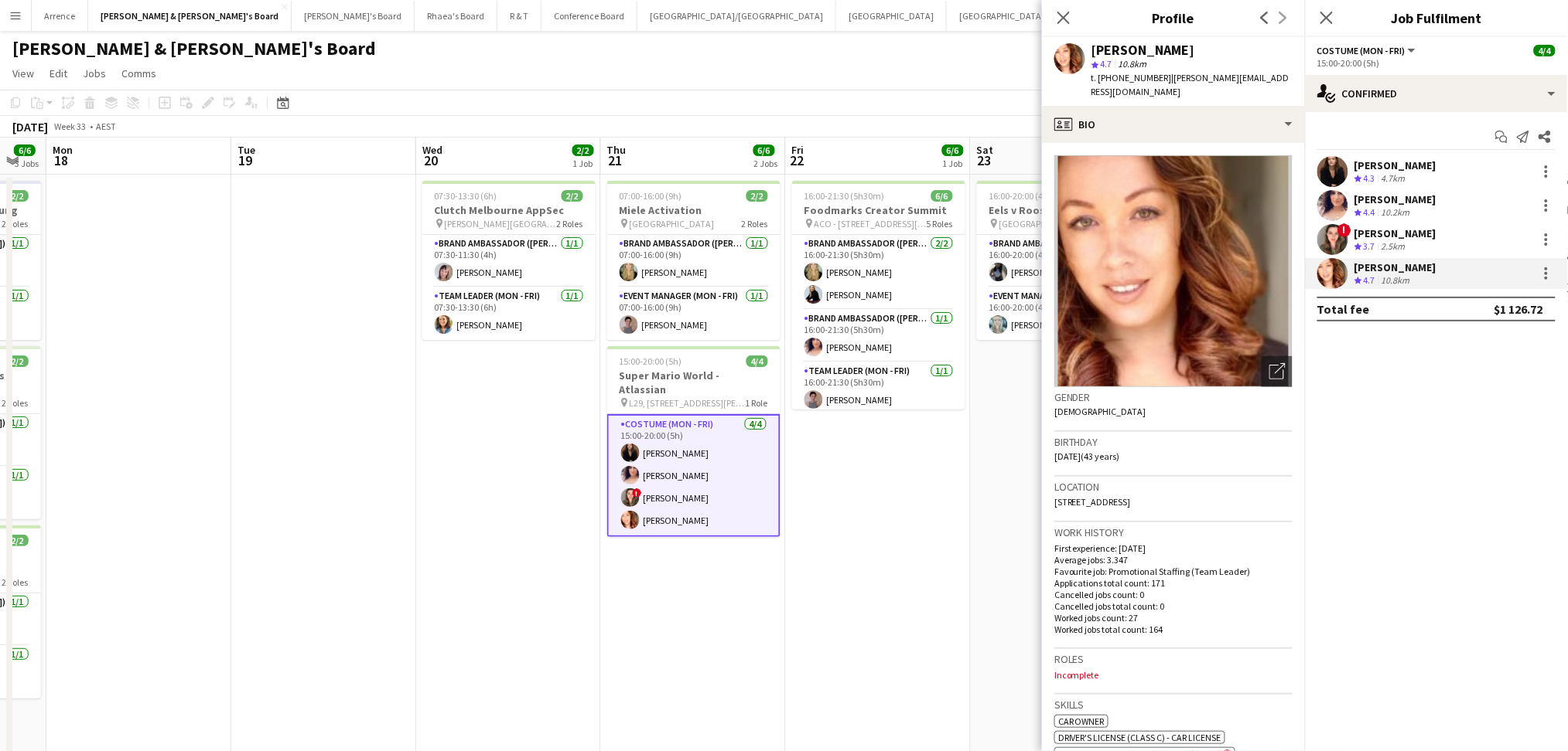
drag, startPoint x: 1093, startPoint y: 50, endPoint x: 1151, endPoint y: 48, distance: 58.0
click at [1151, 48] on div "[PERSON_NAME]" at bounding box center [1191, 50] width 201 height 14
copy div "[PERSON_NAME]"
drag, startPoint x: 1112, startPoint y: 76, endPoint x: 1155, endPoint y: 76, distance: 43.0
click at [1155, 76] on span "t. [PHONE_NUMBER]" at bounding box center [1131, 78] width 80 height 12
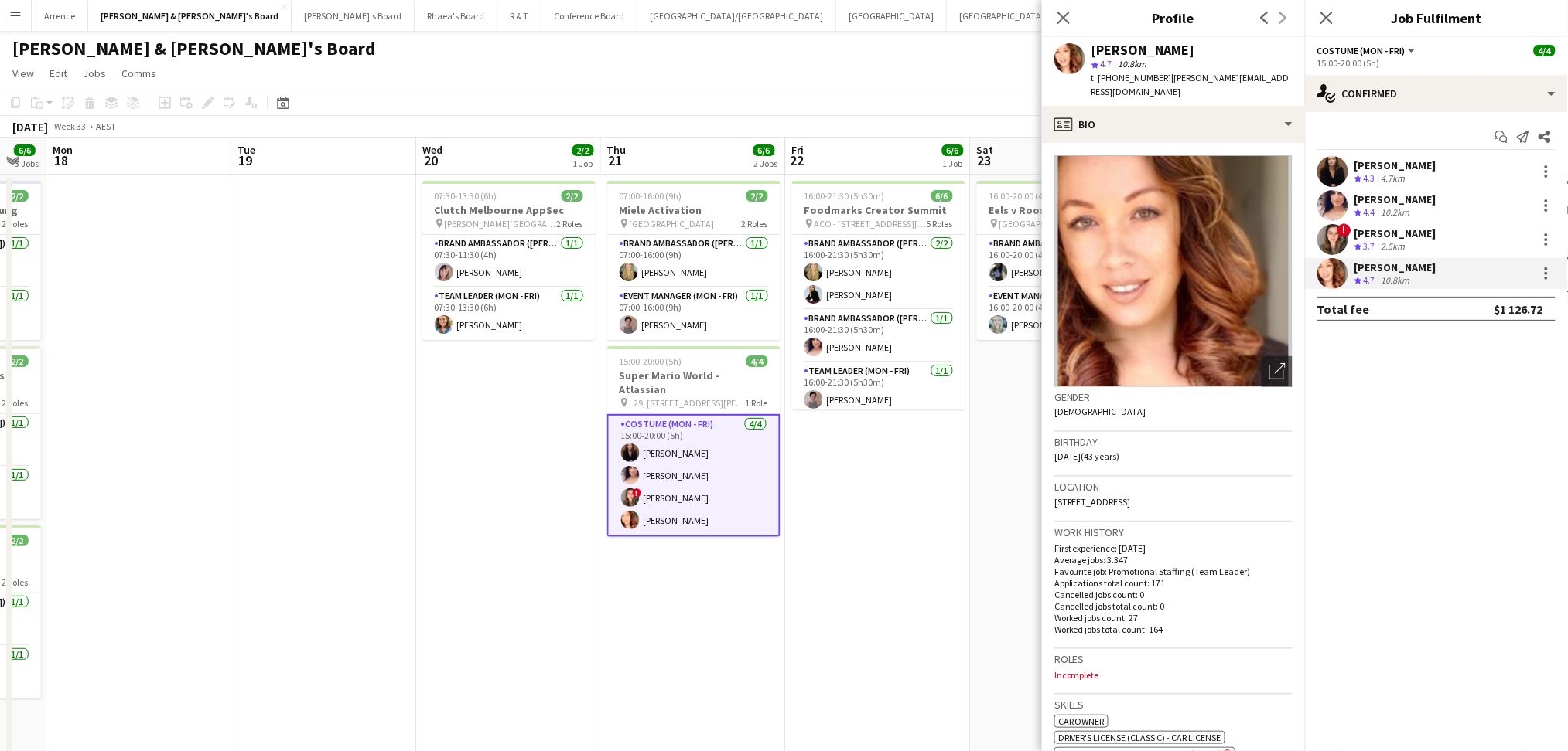
copy span "413403673"
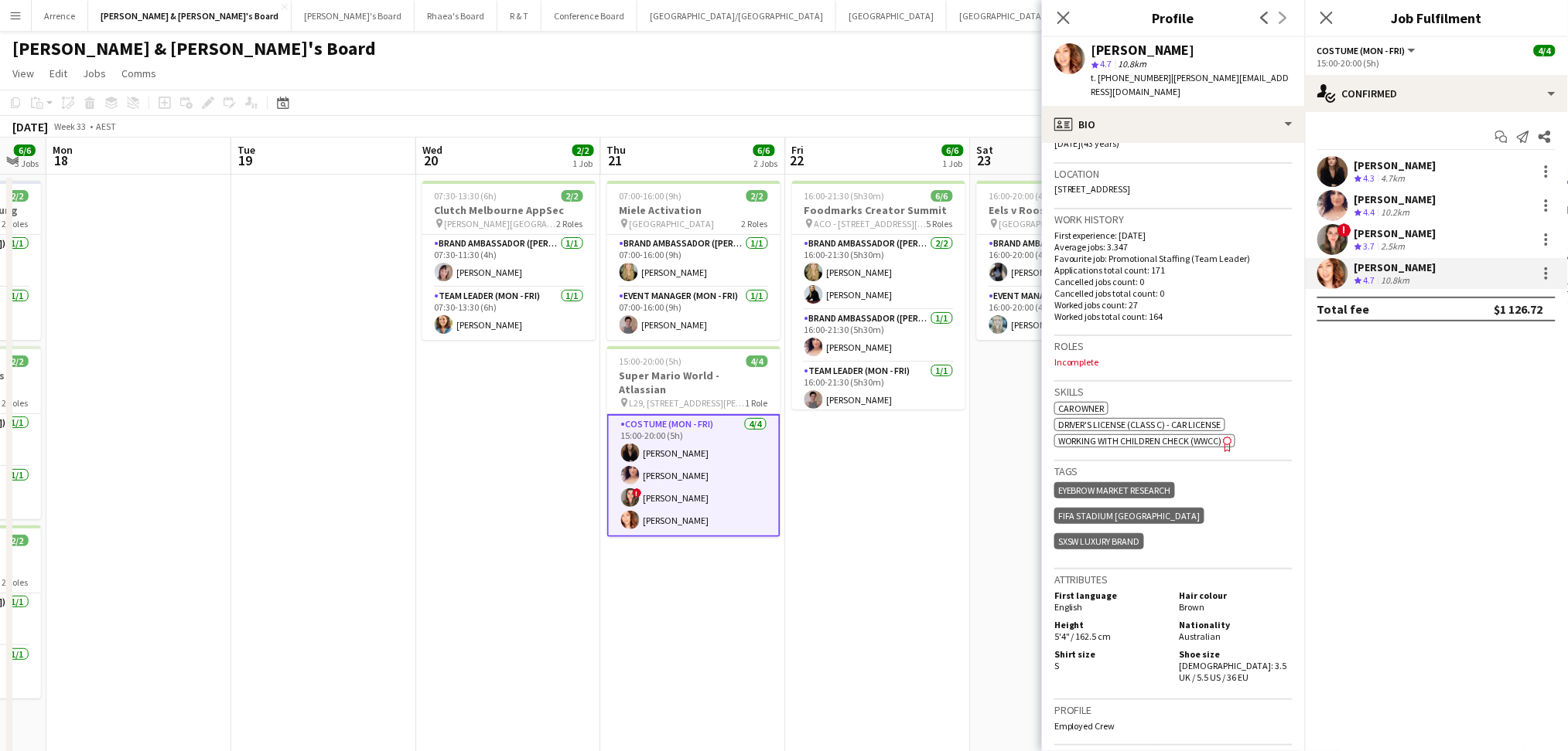
scroll to position [577, 0]
